Goal: Information Seeking & Learning: Learn about a topic

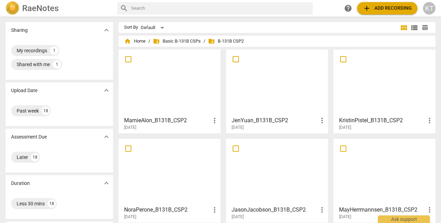
click at [187, 42] on span "folder_shared Basic B-131B CSPs" at bounding box center [177, 41] width 48 height 7
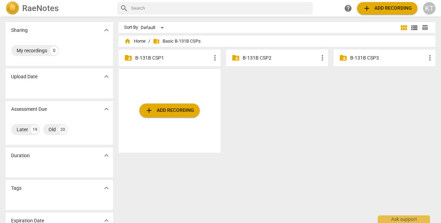
click at [191, 40] on span "folder_shared Basic B-131B CSPs" at bounding box center [177, 41] width 48 height 7
click at [142, 41] on span "home Home" at bounding box center [135, 41] width 22 height 7
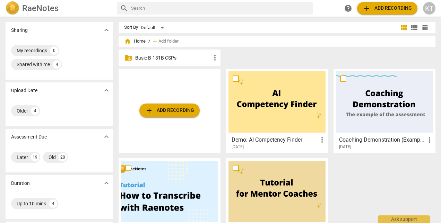
click at [164, 60] on p "Basic B-131B CSPs" at bounding box center [173, 57] width 76 height 7
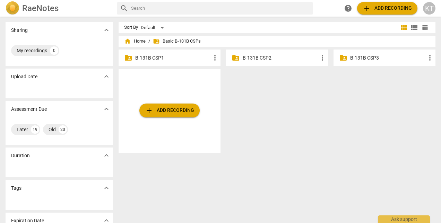
click at [260, 57] on p "B-131B CSP2" at bounding box center [281, 57] width 76 height 7
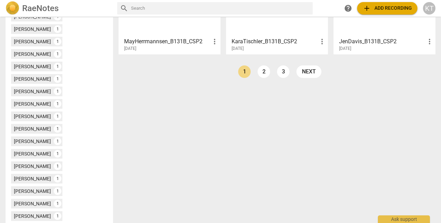
scroll to position [265, 0]
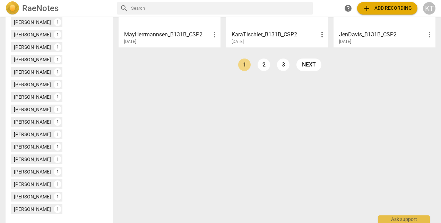
click at [262, 67] on link "2" at bounding box center [264, 65] width 12 height 12
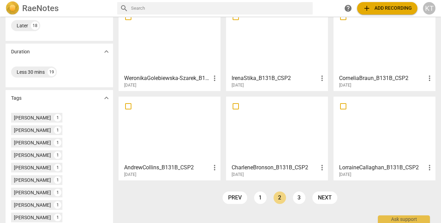
scroll to position [149, 0]
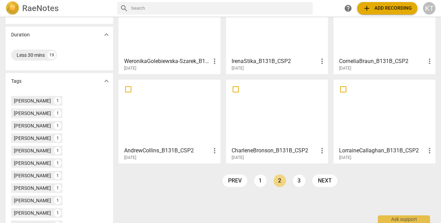
click at [298, 181] on link "3" at bounding box center [299, 181] width 12 height 12
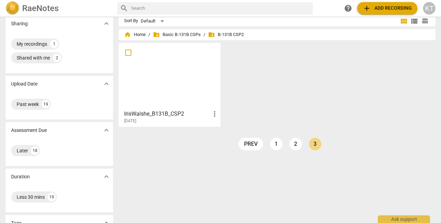
scroll to position [7, 0]
click at [294, 148] on link "2" at bounding box center [296, 144] width 12 height 12
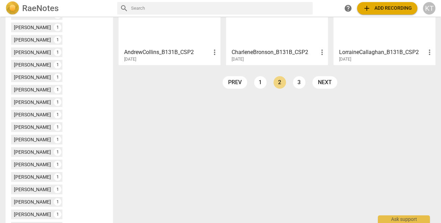
scroll to position [265, 0]
